Goal: Information Seeking & Learning: Check status

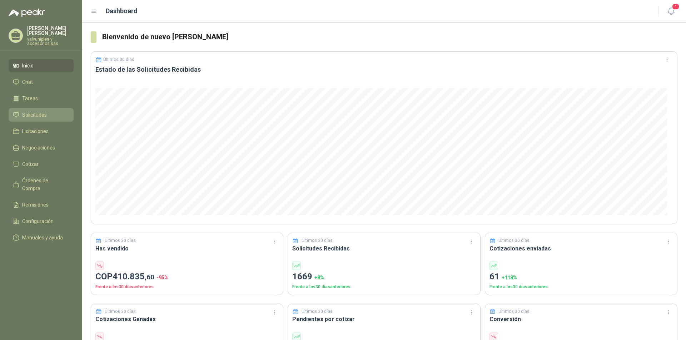
click at [38, 112] on span "Solicitudes" at bounding box center [34, 115] width 25 height 8
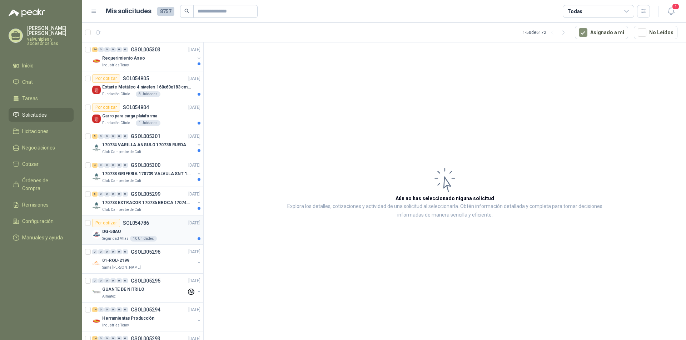
click at [119, 231] on p "DG-50AU" at bounding box center [111, 232] width 19 height 7
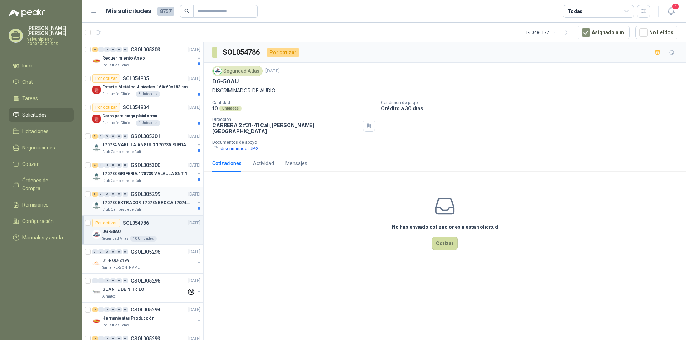
click at [118, 200] on p "170733 EXTRACOR 170736 BROCA 170743 PORTACAND" at bounding box center [146, 203] width 89 height 7
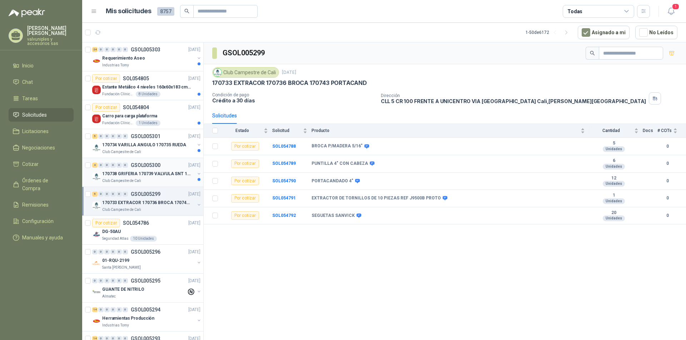
click at [123, 173] on p "170738 GRIFERIA 170739 VALVULA SNT 170742 VALVULA" at bounding box center [146, 174] width 89 height 7
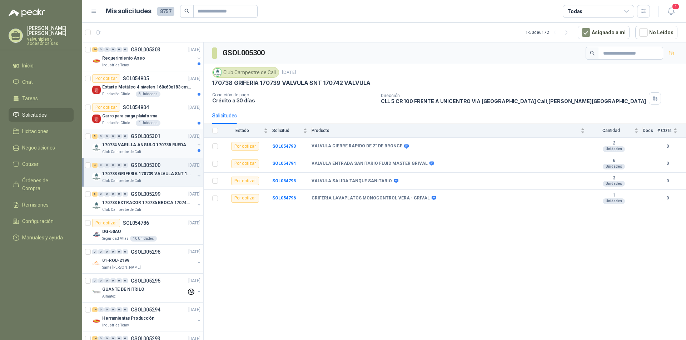
click at [122, 144] on p "170734 VARILLA ANGULO 170735 RUEDA" at bounding box center [144, 145] width 84 height 7
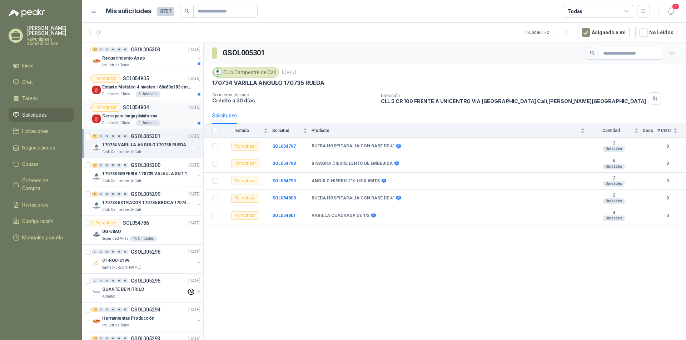
click at [133, 115] on p "Carro para carga plataforma" at bounding box center [129, 116] width 55 height 7
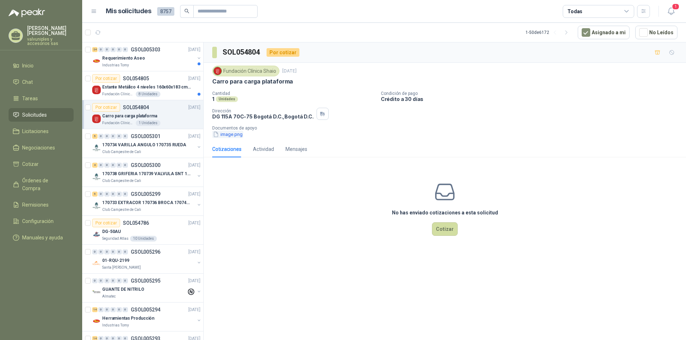
click at [223, 134] on button "image.png" at bounding box center [227, 135] width 31 height 8
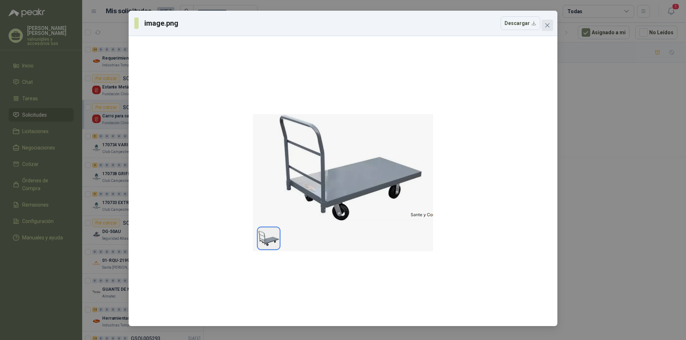
click at [548, 26] on icon "close" at bounding box center [547, 25] width 4 height 4
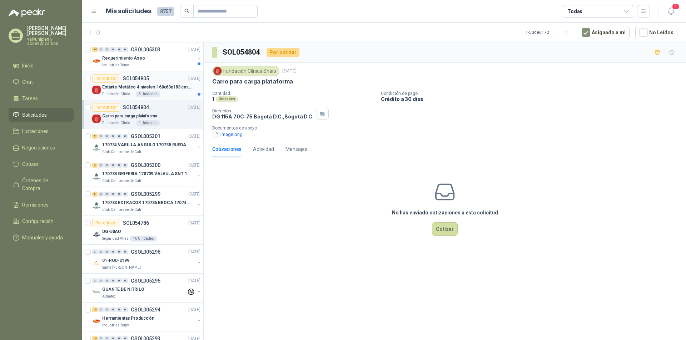
click at [136, 88] on p "Estante Metálico 4 niveles 160x60x183 cm Fixser" at bounding box center [146, 87] width 89 height 7
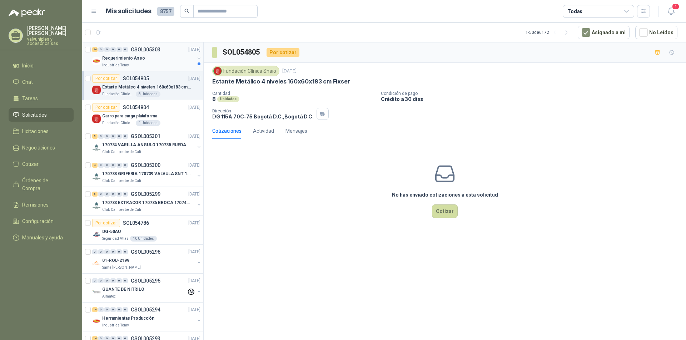
click at [127, 58] on p "Requerimiento Aseo" at bounding box center [123, 58] width 43 height 7
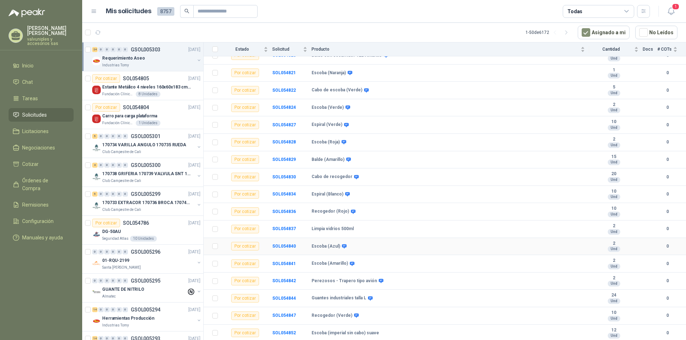
scroll to position [212, 0]
click at [134, 114] on p "Carro para carga plataforma" at bounding box center [129, 116] width 55 height 7
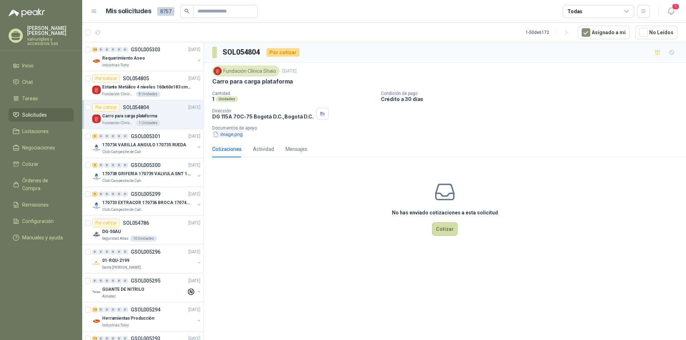
click at [231, 134] on button "image.png" at bounding box center [227, 135] width 31 height 8
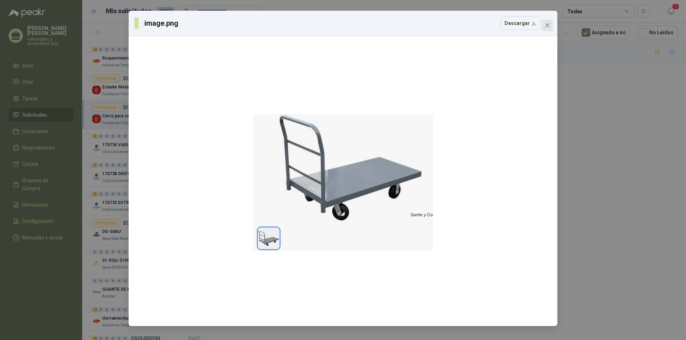
click at [546, 24] on icon "close" at bounding box center [547, 25] width 4 height 4
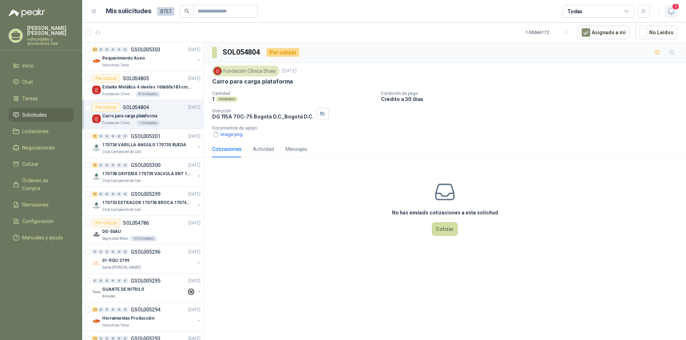
click at [670, 10] on icon "button" at bounding box center [671, 11] width 9 height 9
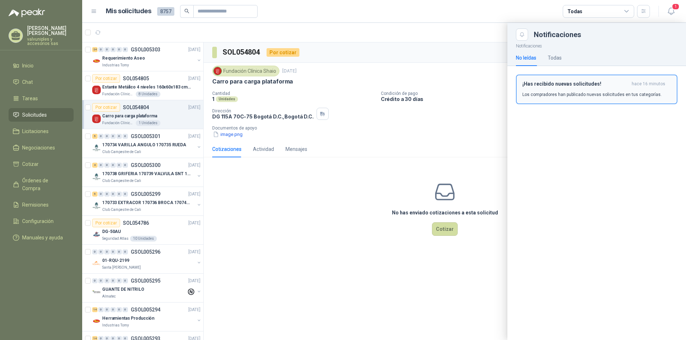
click at [542, 86] on h3 "¡Has recibido nuevas solicitudes!" at bounding box center [575, 84] width 106 height 6
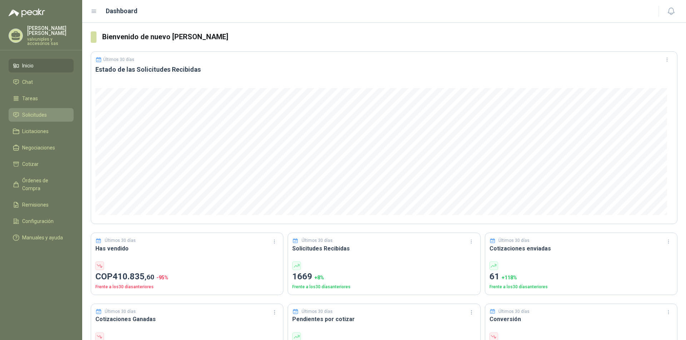
click at [29, 111] on span "Solicitudes" at bounding box center [34, 115] width 25 height 8
